Goal: Information Seeking & Learning: Learn about a topic

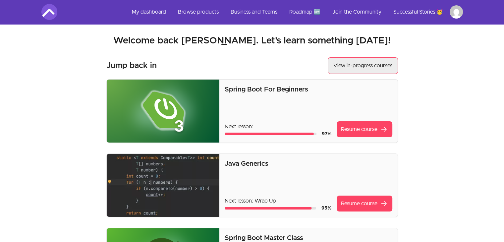
click at [356, 62] on link "View in-progress courses" at bounding box center [363, 65] width 70 height 17
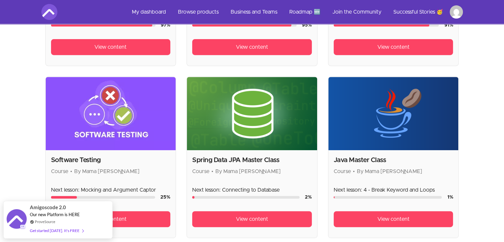
scroll to position [265, 0]
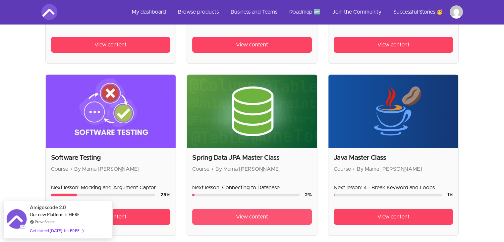
click at [257, 221] on link "View content" at bounding box center [252, 217] width 120 height 16
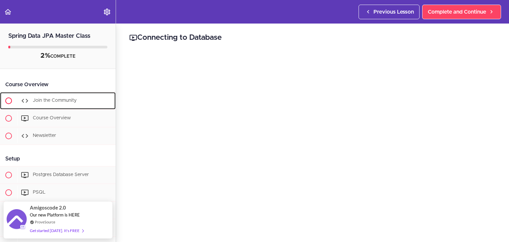
click at [60, 105] on div "Join the Community" at bounding box center [66, 100] width 98 height 15
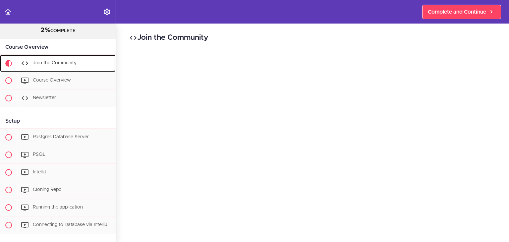
scroll to position [44, 0]
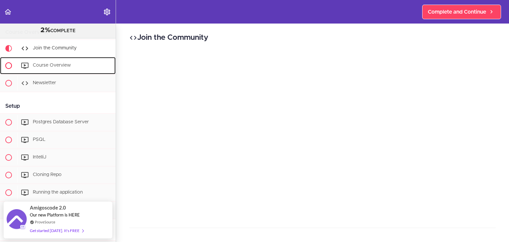
click at [50, 61] on div "Course Overview" at bounding box center [66, 65] width 98 height 15
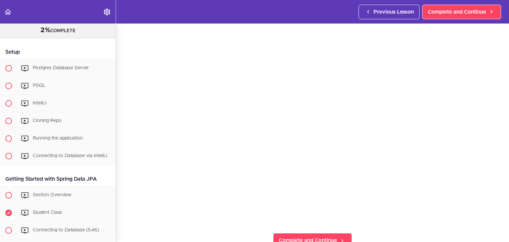
scroll to position [99, 0]
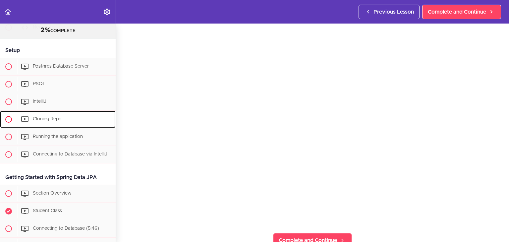
click at [53, 117] on span "Cloning Repo" at bounding box center [47, 119] width 29 height 5
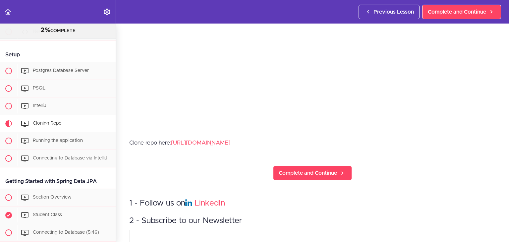
scroll to position [132, 0]
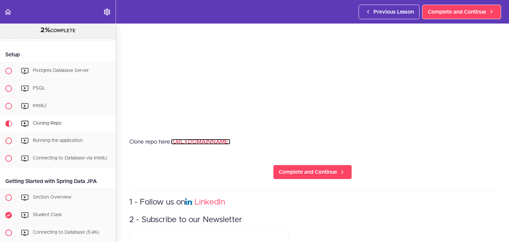
click at [230, 139] on link "[URL][DOMAIN_NAME]" at bounding box center [200, 142] width 59 height 6
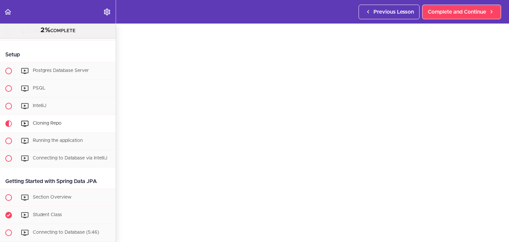
scroll to position [18, 0]
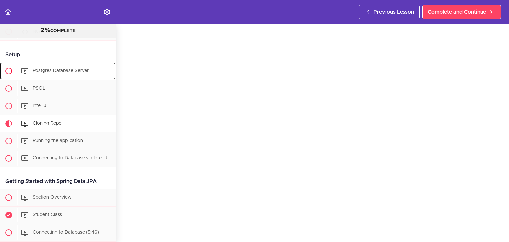
click at [71, 70] on span "Postgres Database Server" at bounding box center [61, 70] width 56 height 5
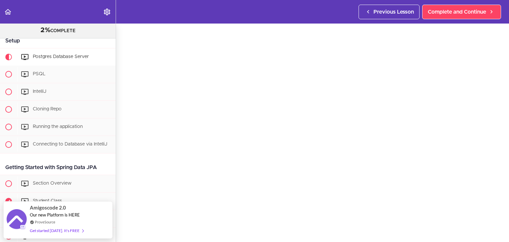
scroll to position [23, 0]
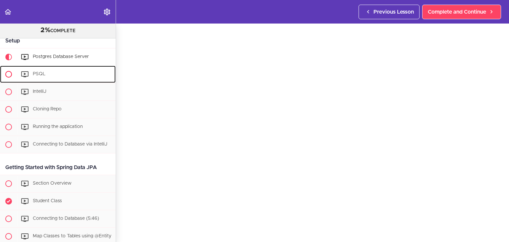
click at [53, 70] on div "PSQL" at bounding box center [66, 74] width 98 height 15
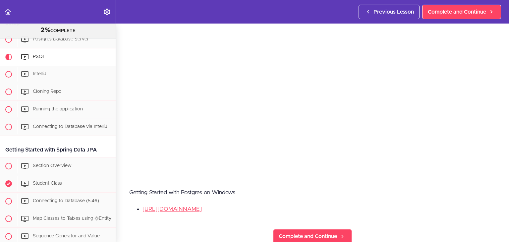
scroll to position [90, 0]
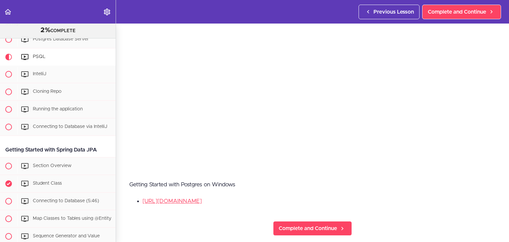
click at [191, 197] on li "[URL][DOMAIN_NAME]" at bounding box center [318, 201] width 353 height 9
click at [190, 198] on link "[URL][DOMAIN_NAME]" at bounding box center [171, 201] width 59 height 6
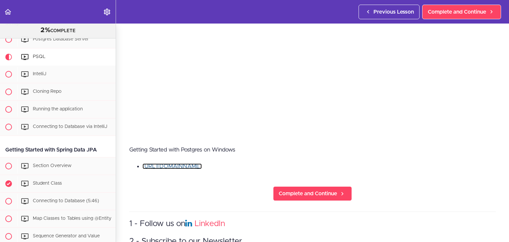
scroll to position [132, 0]
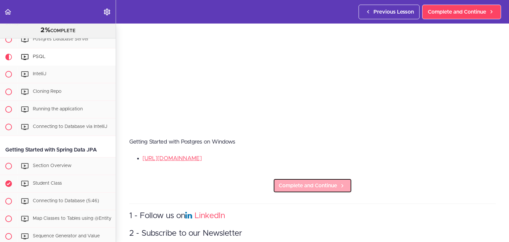
click at [309, 186] on span "Complete and Continue" at bounding box center [308, 186] width 58 height 8
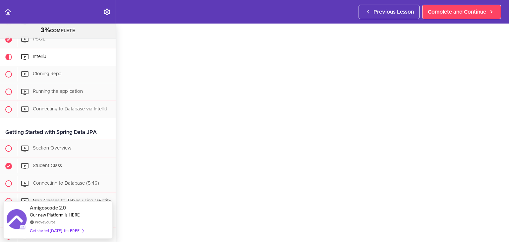
scroll to position [21, 0]
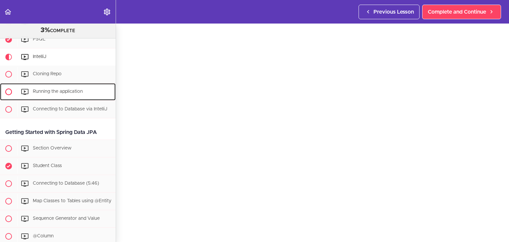
click at [81, 92] on span "Running the application" at bounding box center [58, 91] width 50 height 5
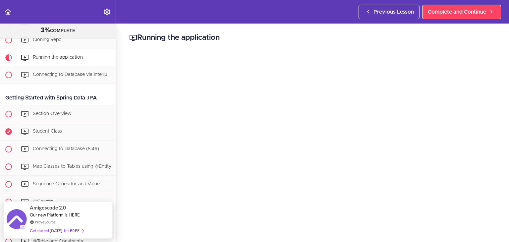
drag, startPoint x: 370, startPoint y: 43, endPoint x: 360, endPoint y: 43, distance: 9.3
click at [369, 43] on h2 "Running the application" at bounding box center [312, 37] width 366 height 11
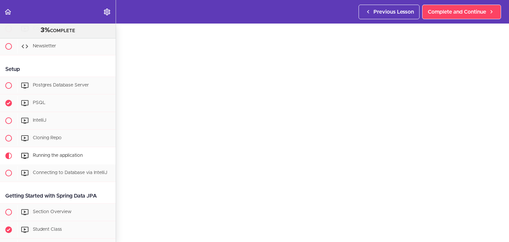
scroll to position [79, 0]
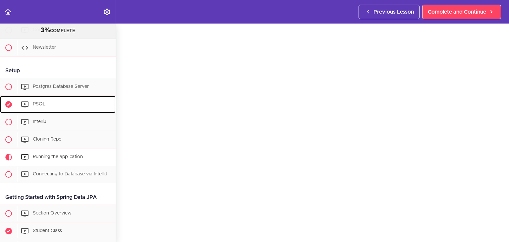
click at [69, 104] on div "PSQL" at bounding box center [66, 104] width 98 height 15
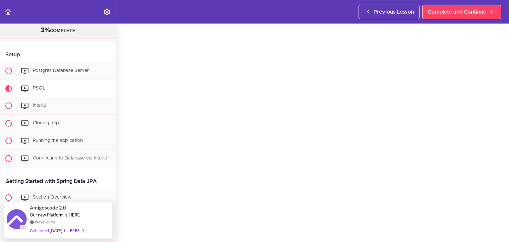
scroll to position [94, 0]
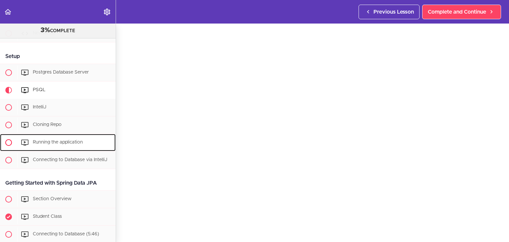
click at [53, 142] on span "Running the application" at bounding box center [58, 142] width 50 height 5
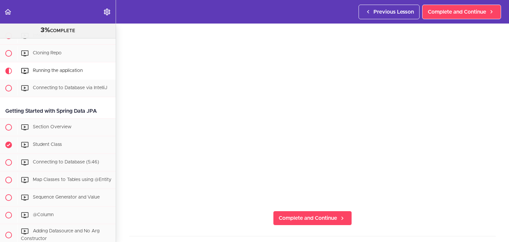
scroll to position [60, 0]
click at [313, 216] on span "Complete and Continue" at bounding box center [308, 218] width 58 height 8
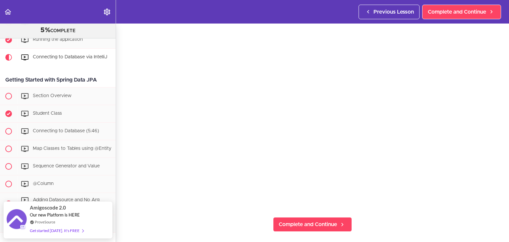
scroll to position [66, 0]
